Goal: Navigation & Orientation: Find specific page/section

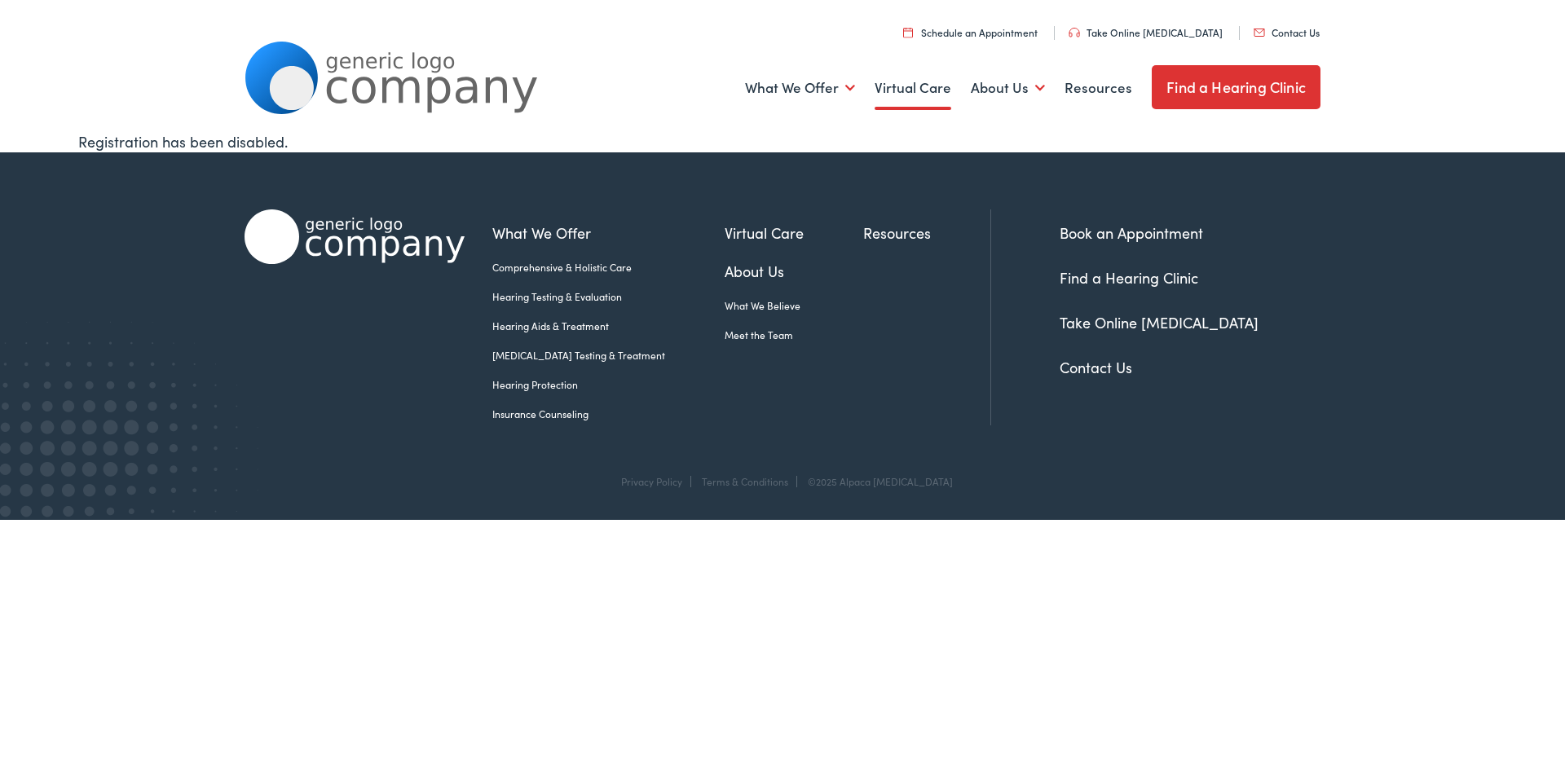
click at [924, 86] on link "Virtual Care" at bounding box center [913, 88] width 77 height 60
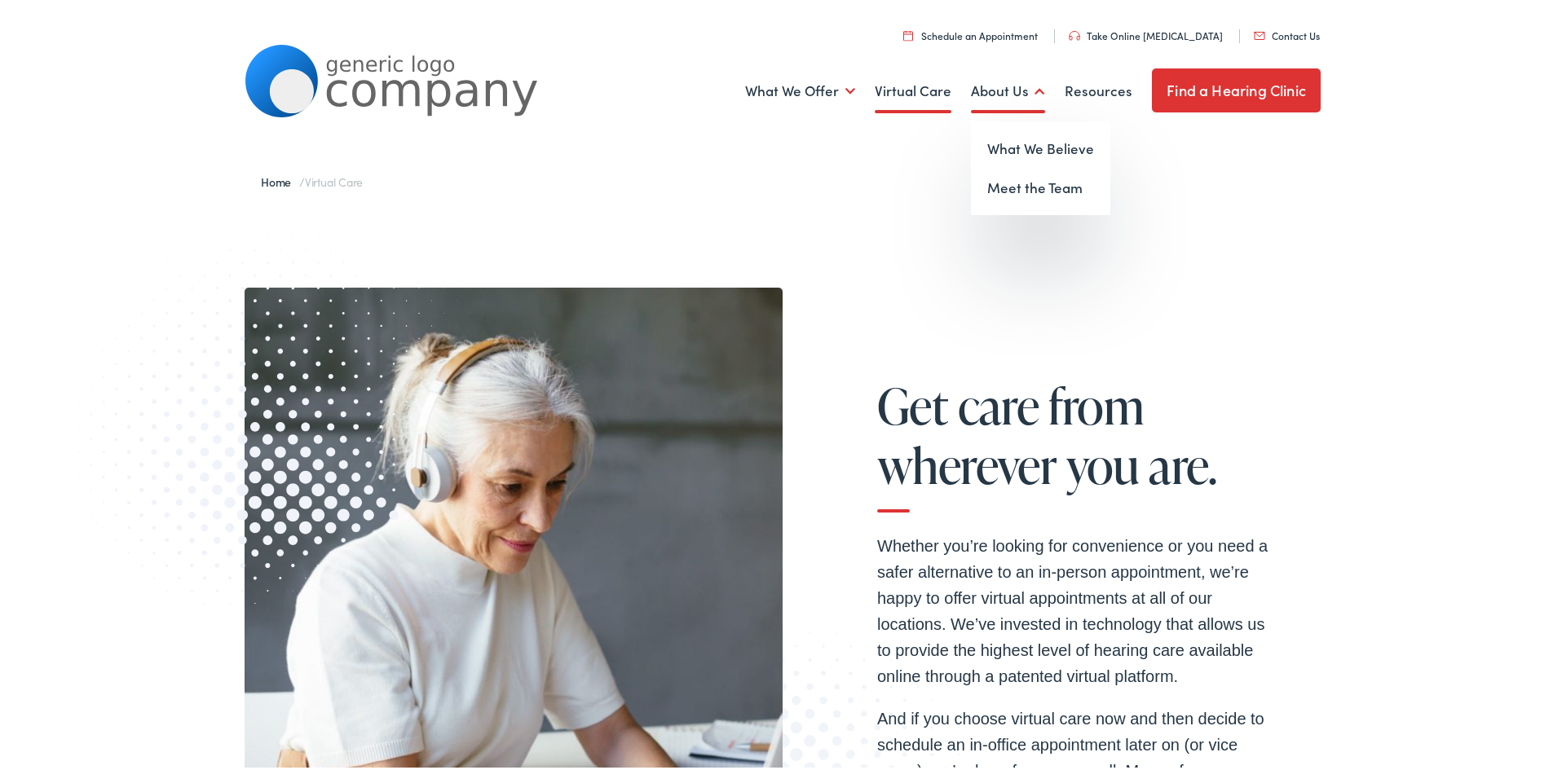
click at [998, 85] on link "About Us" at bounding box center [1008, 88] width 74 height 60
click at [1005, 145] on link "What We Believe" at bounding box center [1040, 145] width 139 height 39
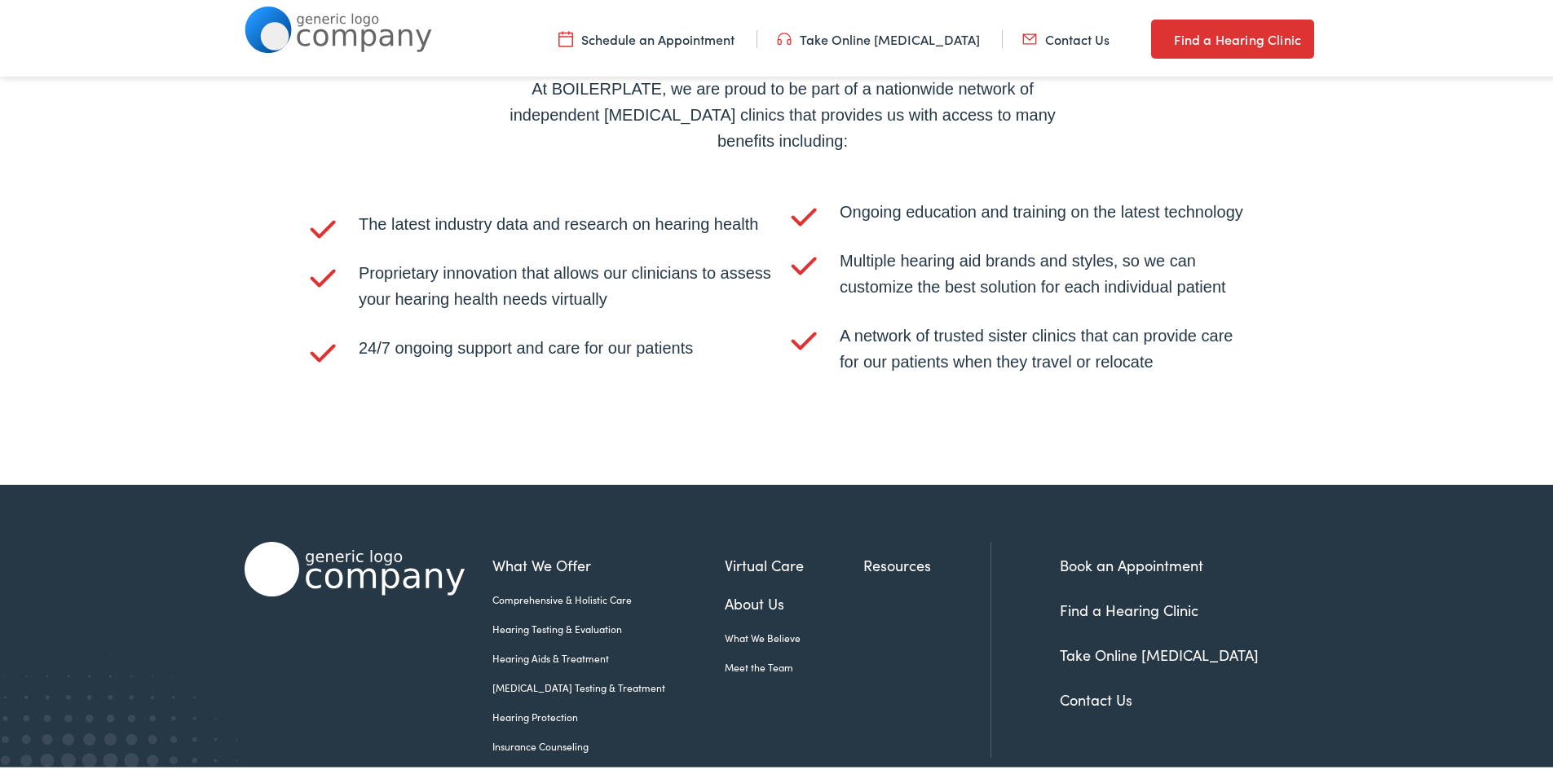
scroll to position [3419, 0]
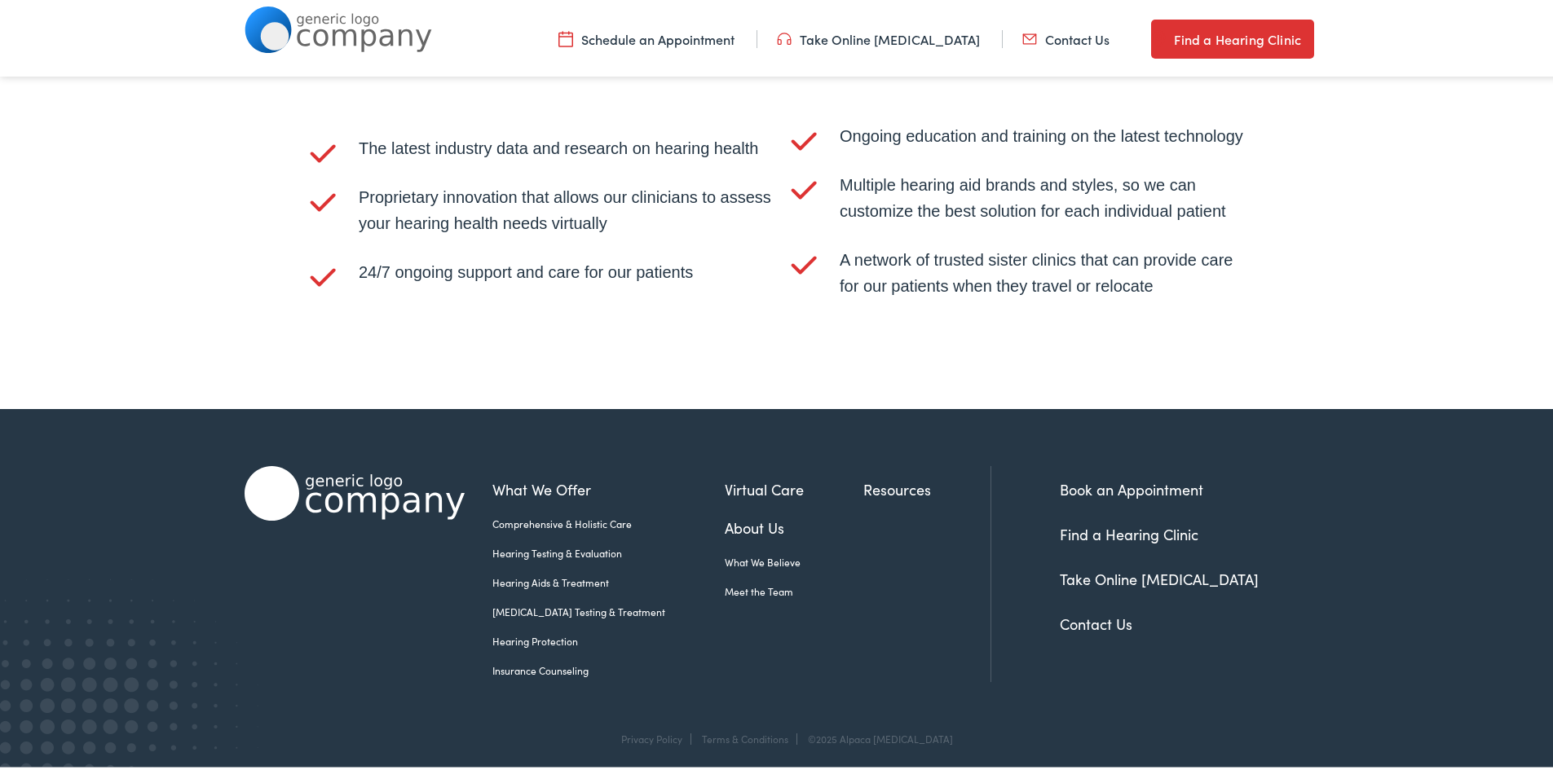
click at [572, 576] on link "Hearing Aids & Treatment" at bounding box center [608, 579] width 232 height 15
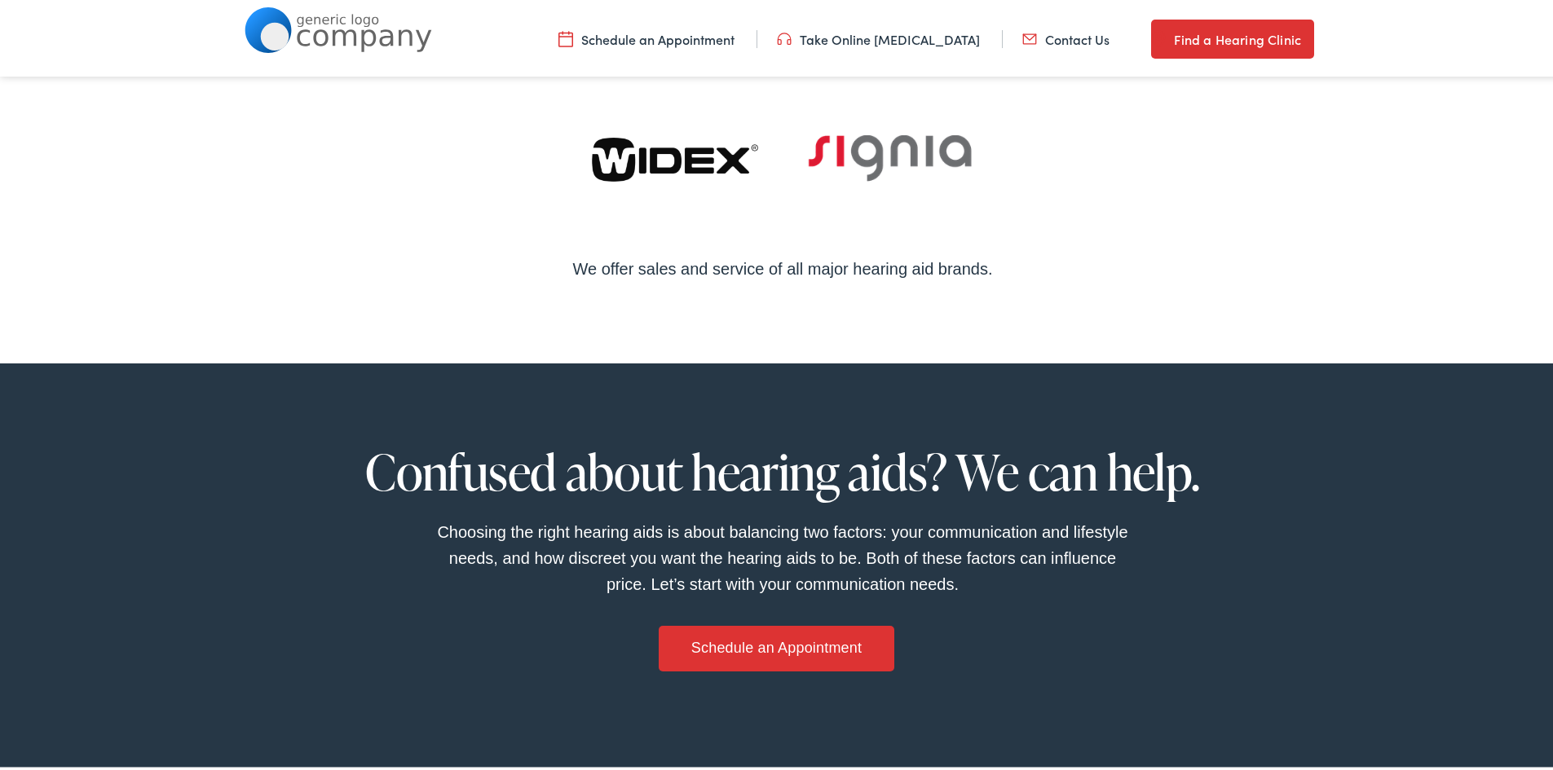
scroll to position [734, 0]
